Goal: Transaction & Acquisition: Purchase product/service

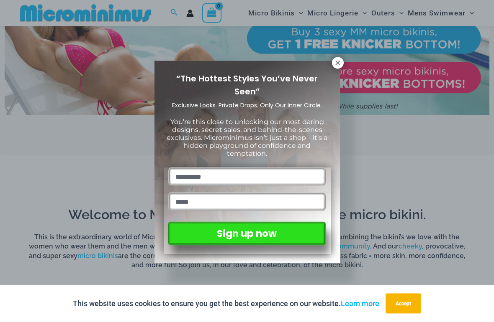
click at [339, 60] on icon at bounding box center [338, 63] width 8 height 8
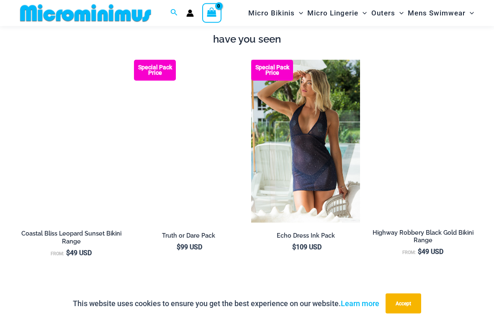
scroll to position [820, 0]
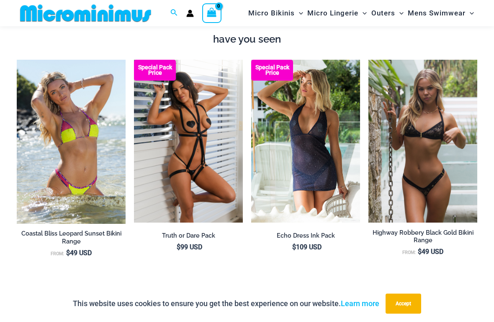
click at [134, 60] on img at bounding box center [134, 60] width 0 height 0
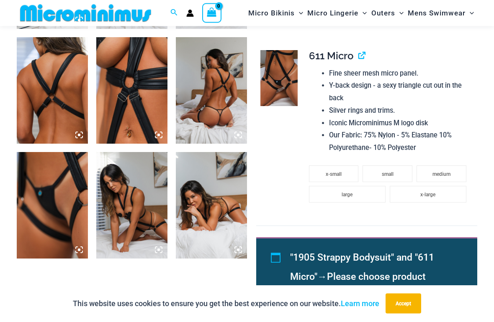
scroll to position [482, 0]
click at [53, 213] on img at bounding box center [52, 205] width 71 height 107
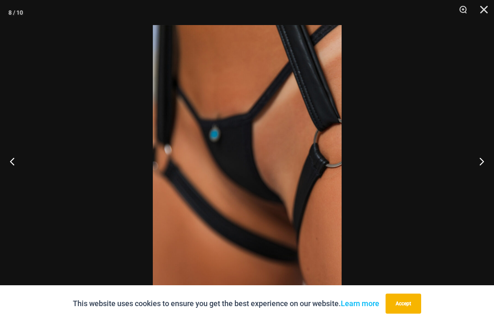
click at [472, 165] on button "Next" at bounding box center [477, 162] width 31 height 42
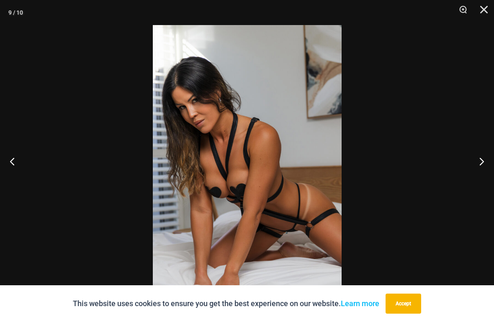
click at [480, 170] on button "Next" at bounding box center [477, 162] width 31 height 42
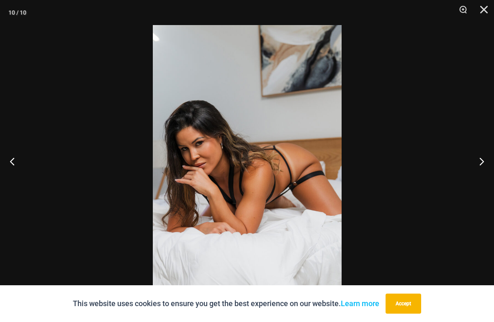
click at [483, 12] on button "Close" at bounding box center [480, 12] width 21 height 25
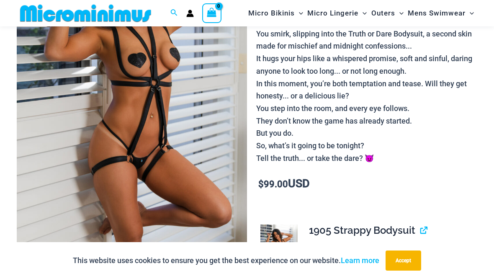
scroll to position [127, 0]
